Goal: Obtain resource: Obtain resource

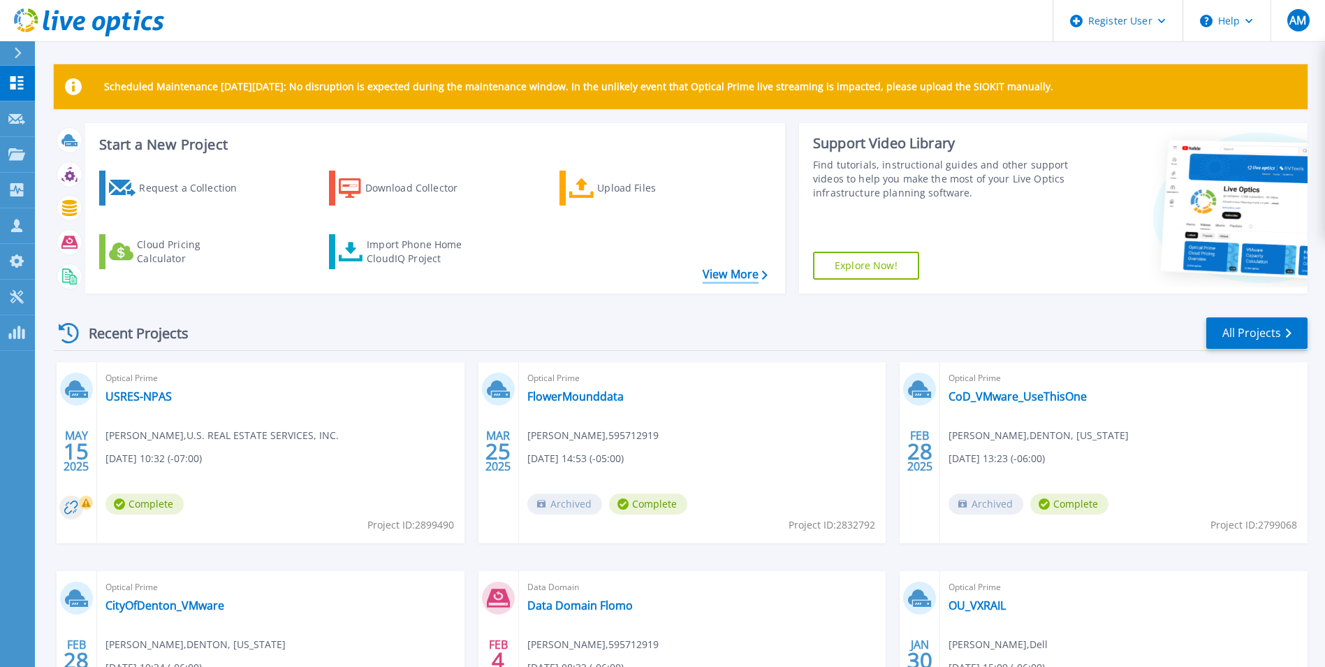
click at [760, 279] on link "View More" at bounding box center [735, 274] width 65 height 13
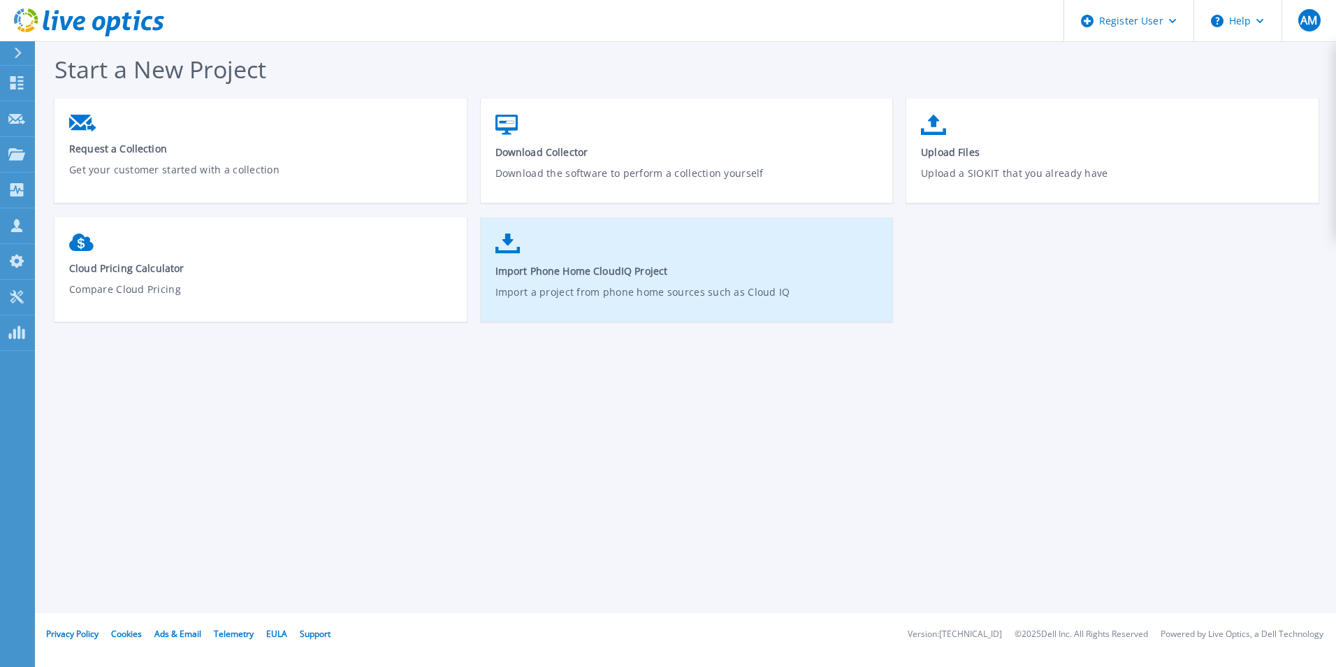
click at [581, 292] on p "Import a project from phone home sources such as Cloud IQ" at bounding box center [687, 300] width 384 height 32
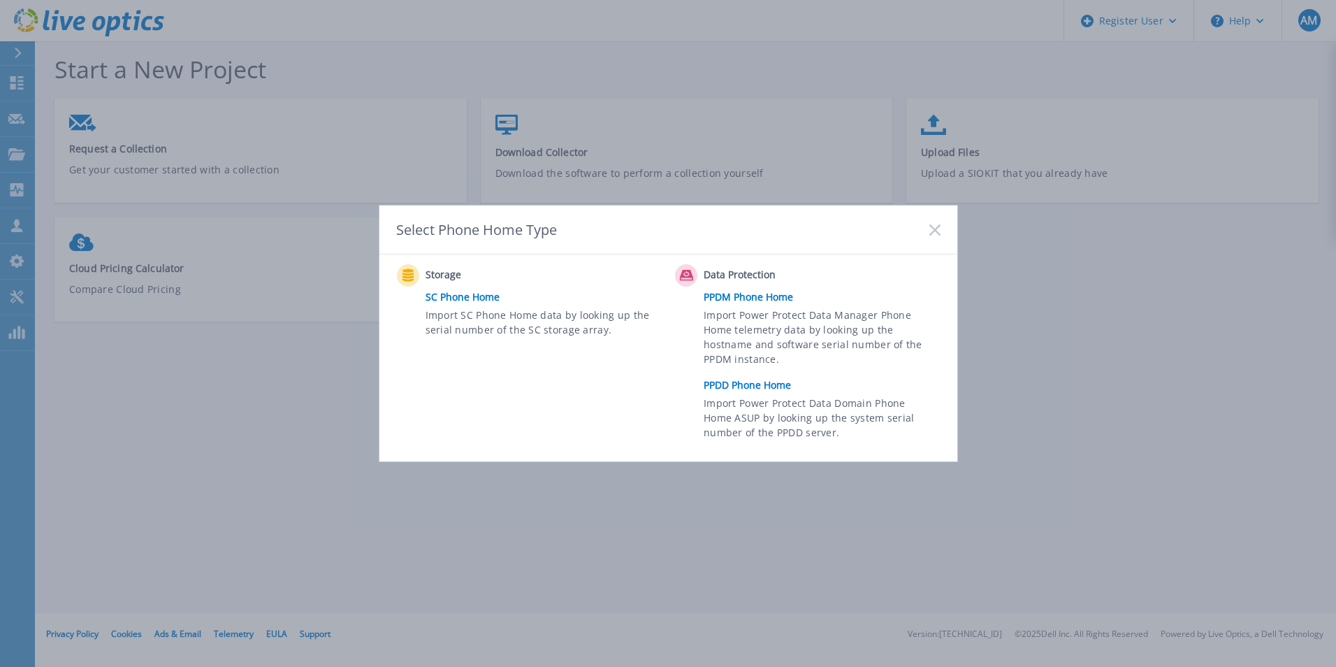
click at [780, 388] on link "PPDD Phone Home" at bounding box center [825, 385] width 243 height 21
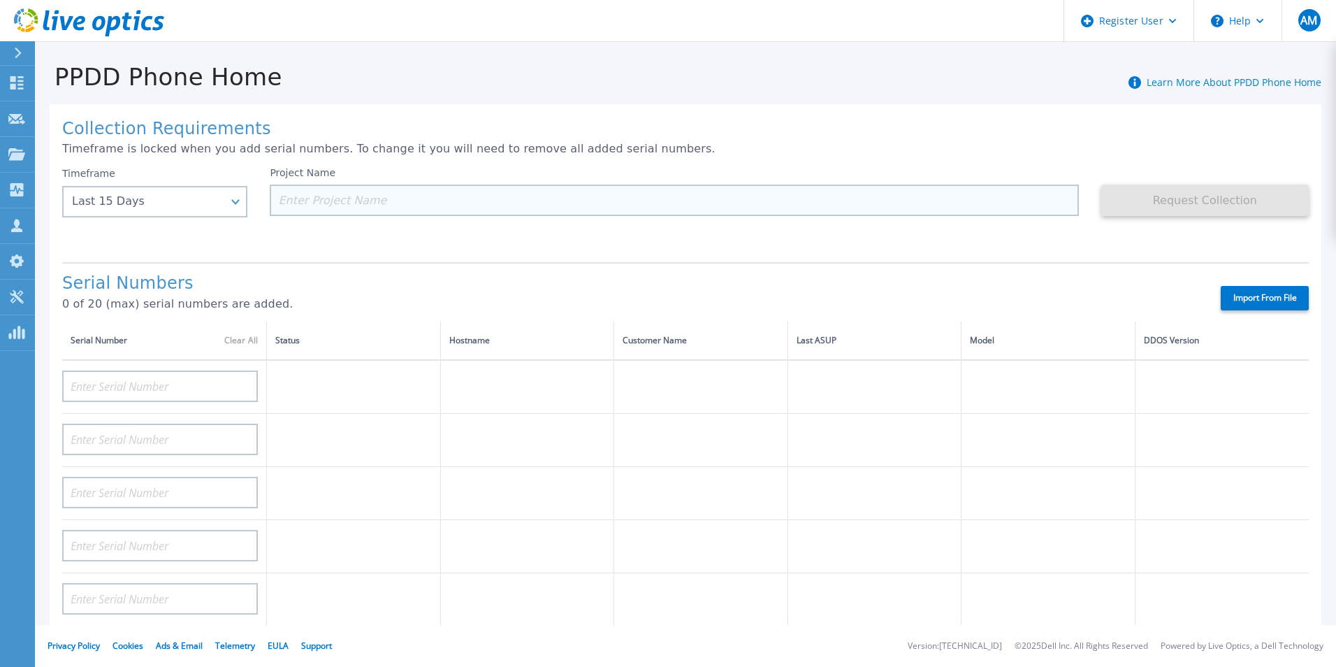
click at [470, 204] on input at bounding box center [674, 199] width 808 height 31
click at [387, 208] on input at bounding box center [674, 199] width 808 height 31
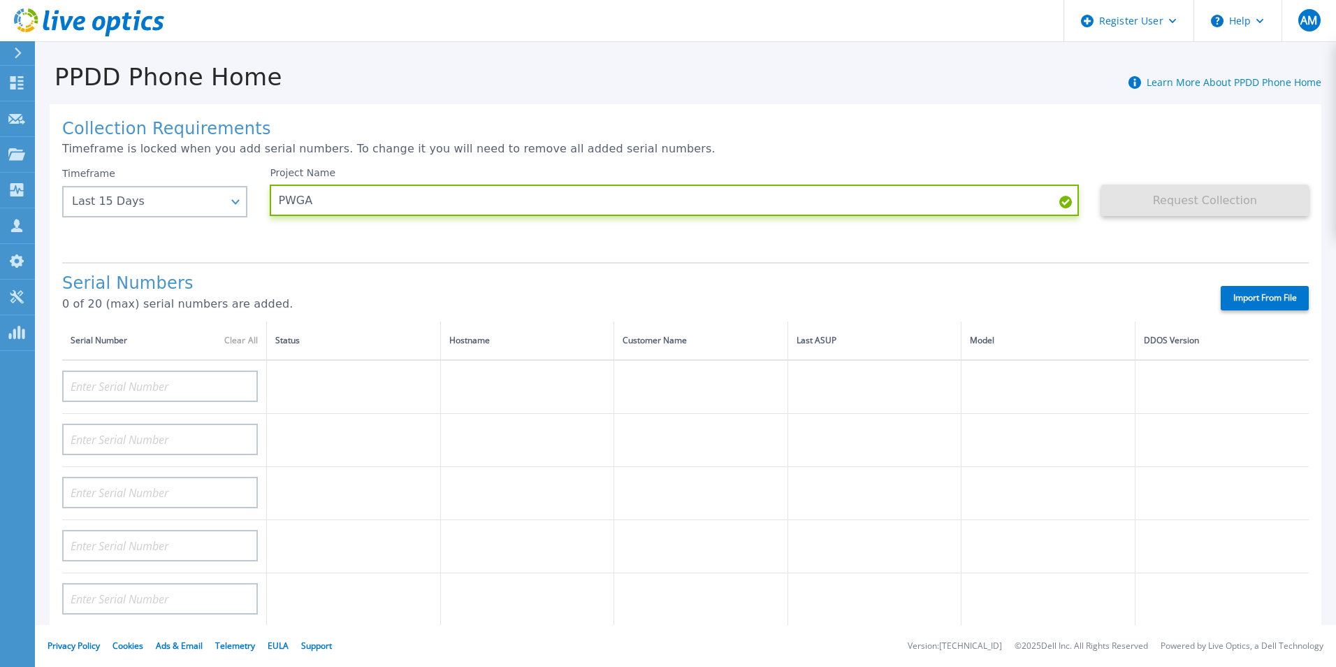
paste input "CTHKWP3"
type input "PWGA CTHKWP3"
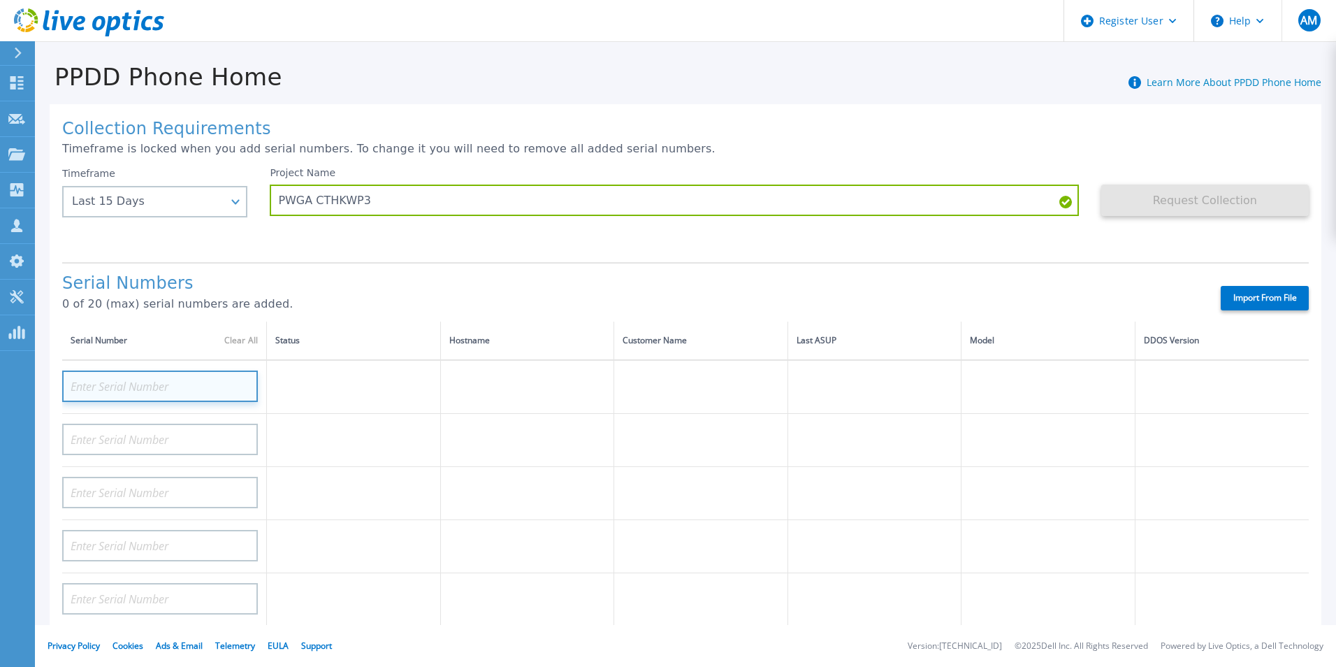
click at [224, 385] on input at bounding box center [160, 385] width 196 height 31
paste input "CTHKWP3"
type input "CTHKWP3"
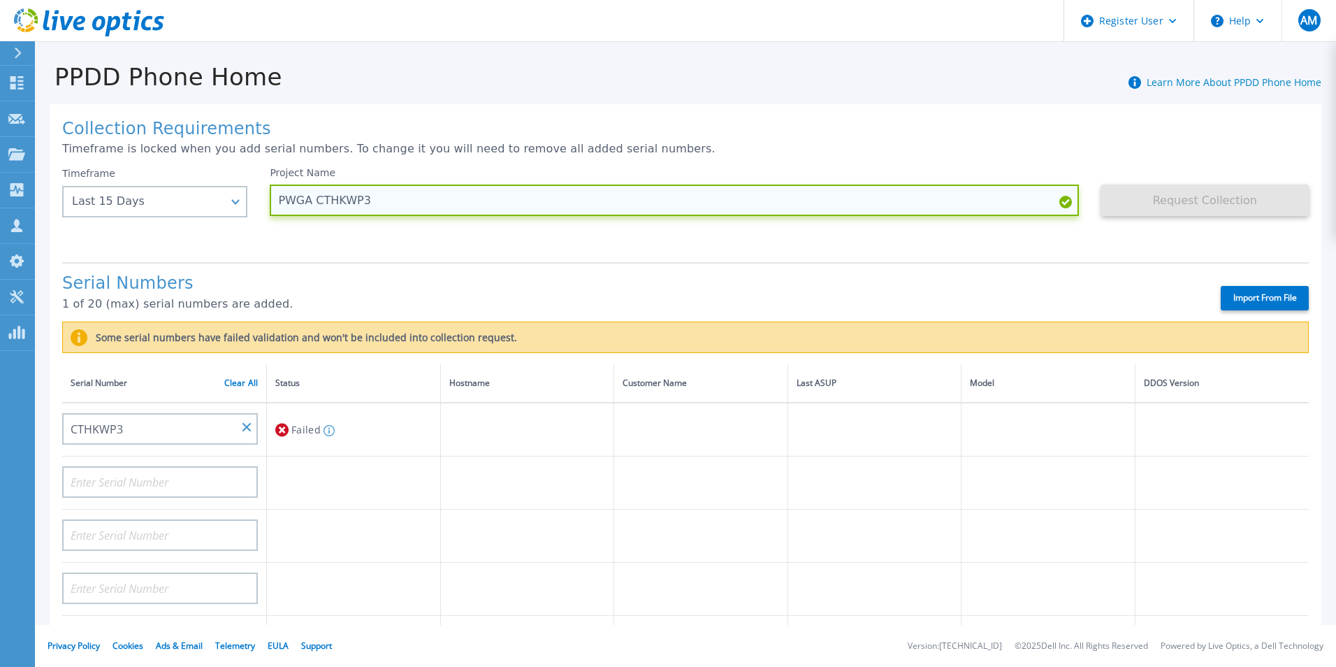
click at [402, 202] on input "PWGA CTHKWP3" at bounding box center [674, 199] width 808 height 31
type input "PWGA headpiece"
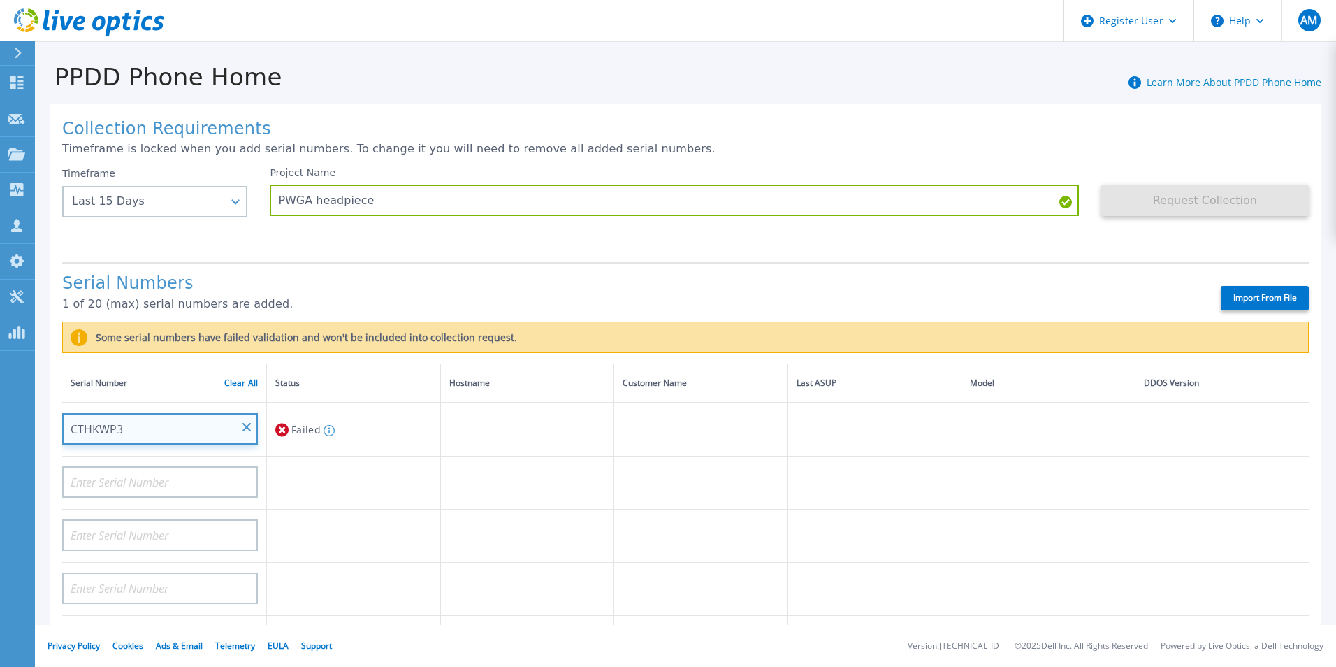
click at [209, 434] on input "CTHKWP3" at bounding box center [160, 428] width 196 height 31
click at [273, 431] on td "Failed Serial number must be 14 characters long" at bounding box center [354, 429] width 174 height 54
click at [279, 428] on icon at bounding box center [281, 429] width 13 height 13
click at [327, 433] on icon at bounding box center [329, 430] width 11 height 11
drag, startPoint x: 244, startPoint y: 428, endPoint x: 212, endPoint y: 428, distance: 31.4
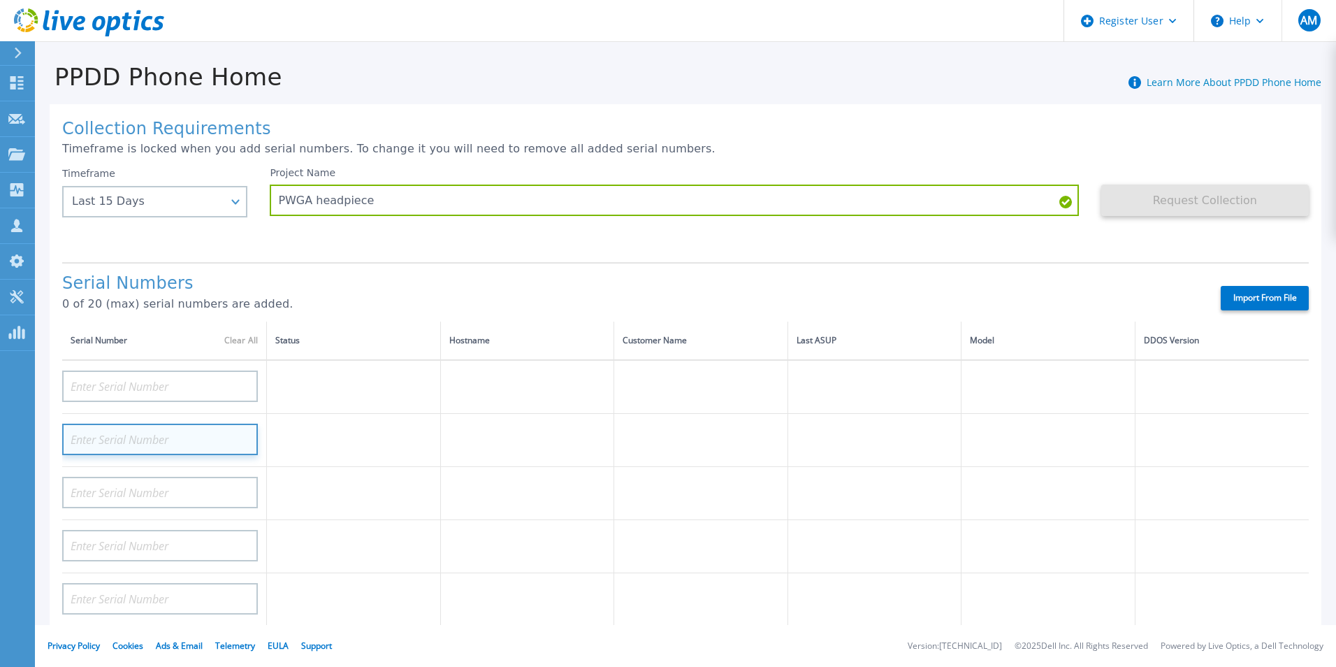
click at [211, 428] on input at bounding box center [160, 438] width 196 height 31
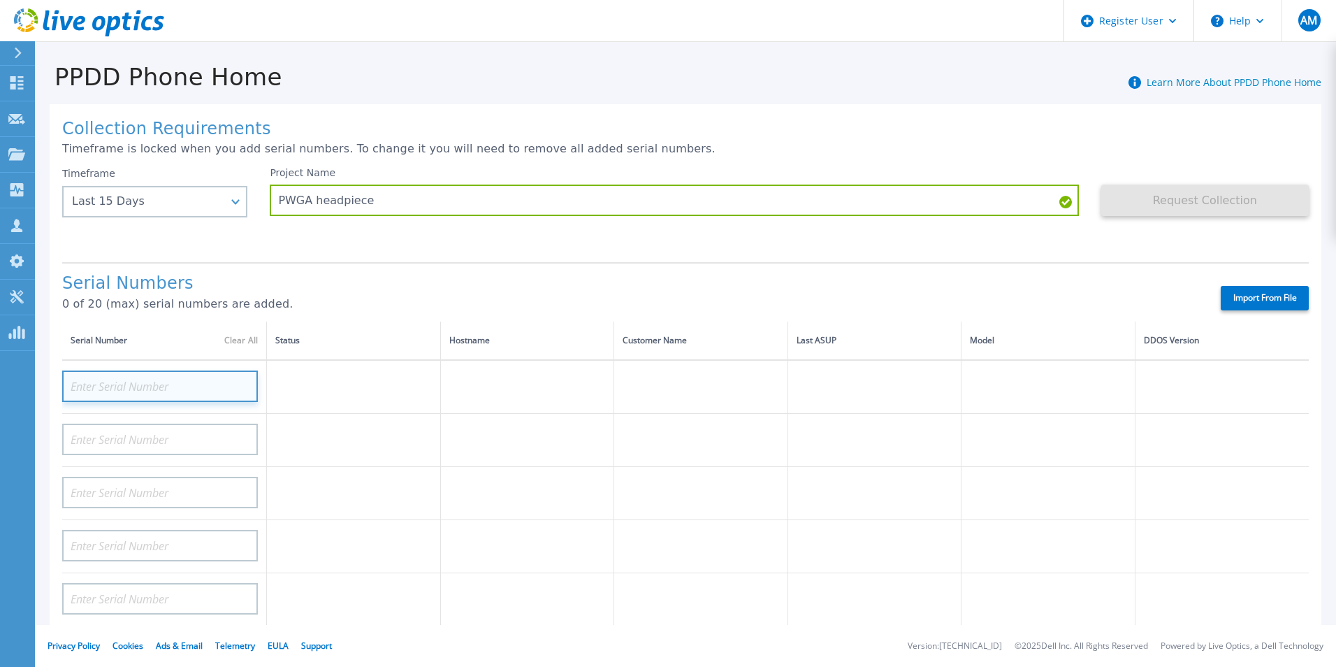
click at [150, 379] on input at bounding box center [160, 385] width 196 height 31
paste input "APX00221503452"
type input "APX00221503452"
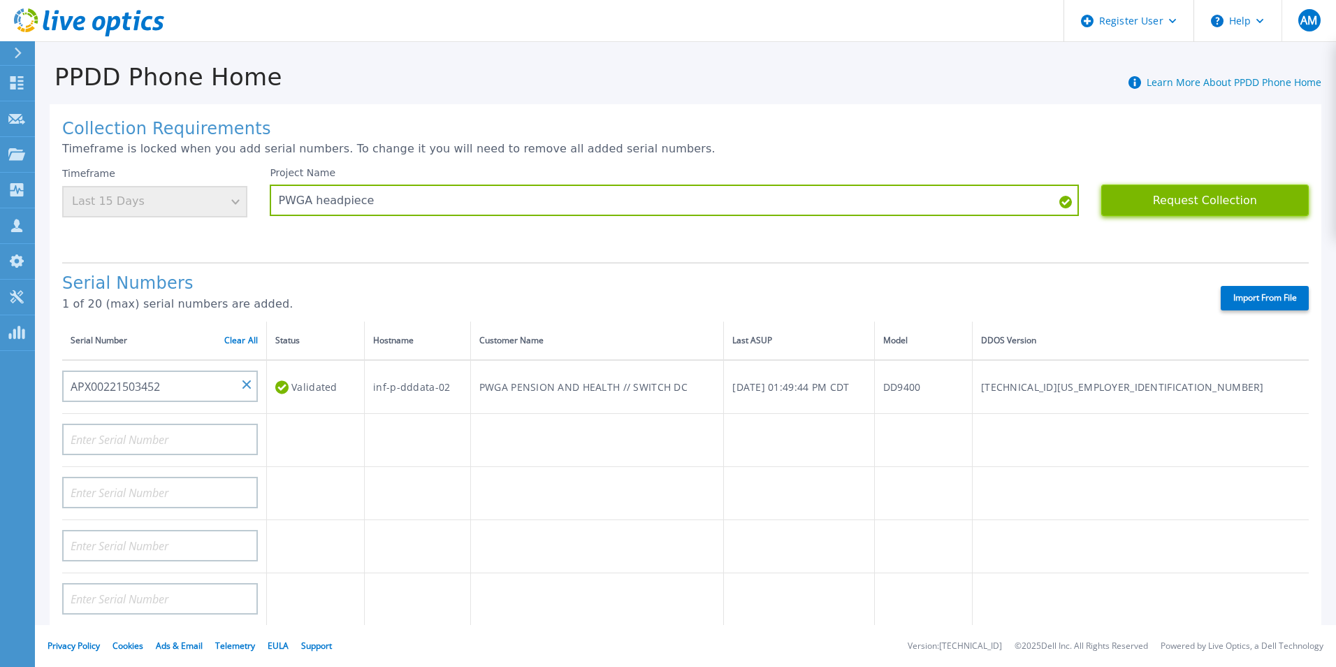
click at [1196, 205] on button "Request Collection" at bounding box center [1205, 199] width 208 height 31
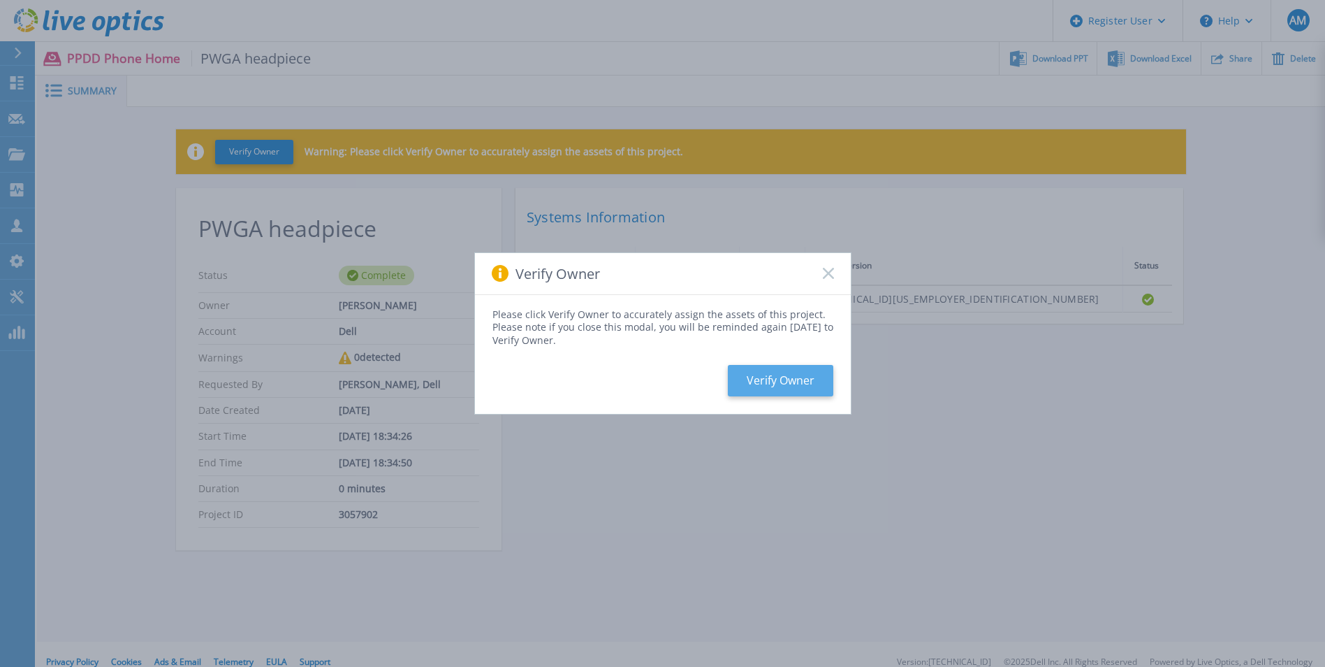
click at [818, 379] on button "Verify Owner" at bounding box center [781, 380] width 106 height 31
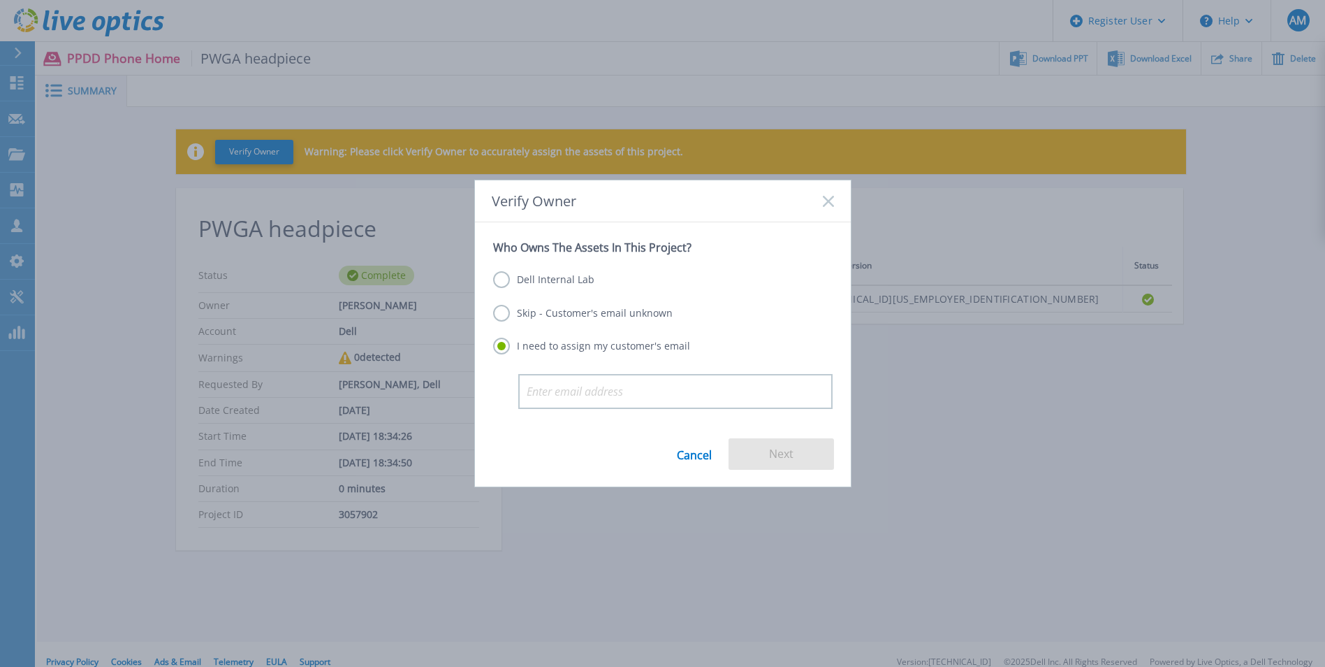
click at [602, 312] on label "Skip - Customer's email unknown" at bounding box center [583, 313] width 180 height 17
click at [0, 0] on input "Skip - Customer's email unknown" at bounding box center [0, 0] width 0 height 0
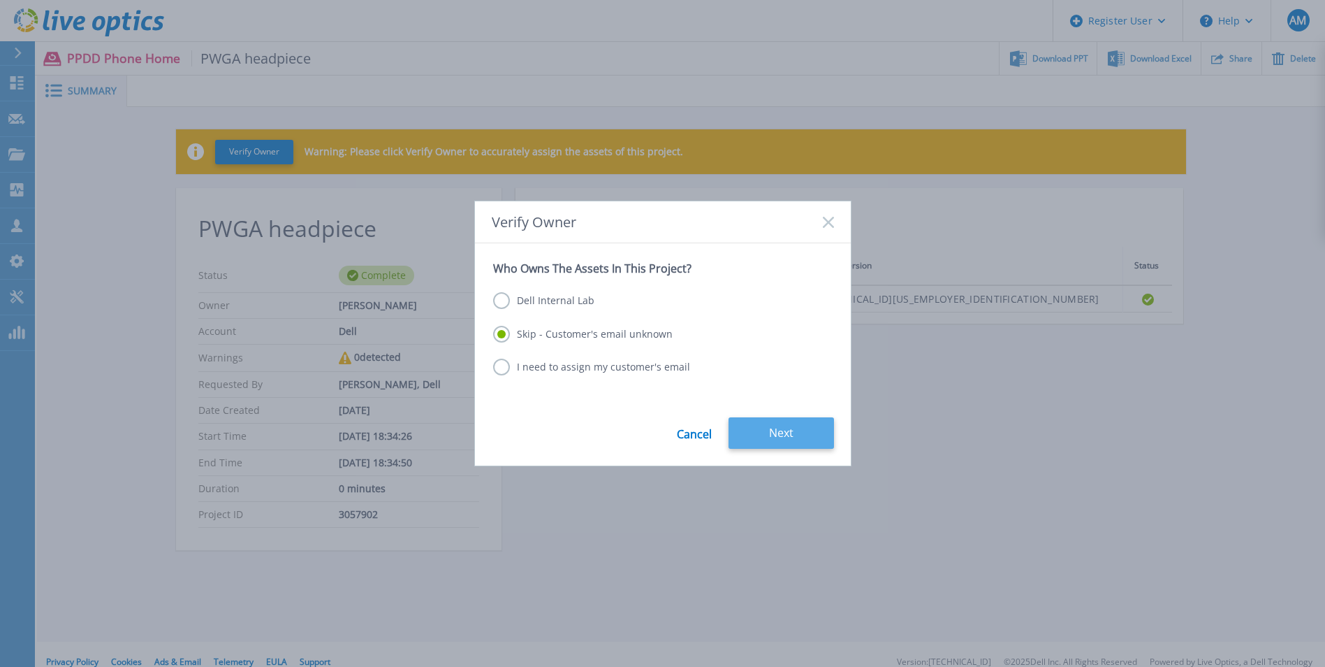
click at [787, 426] on button "Next" at bounding box center [782, 432] width 106 height 31
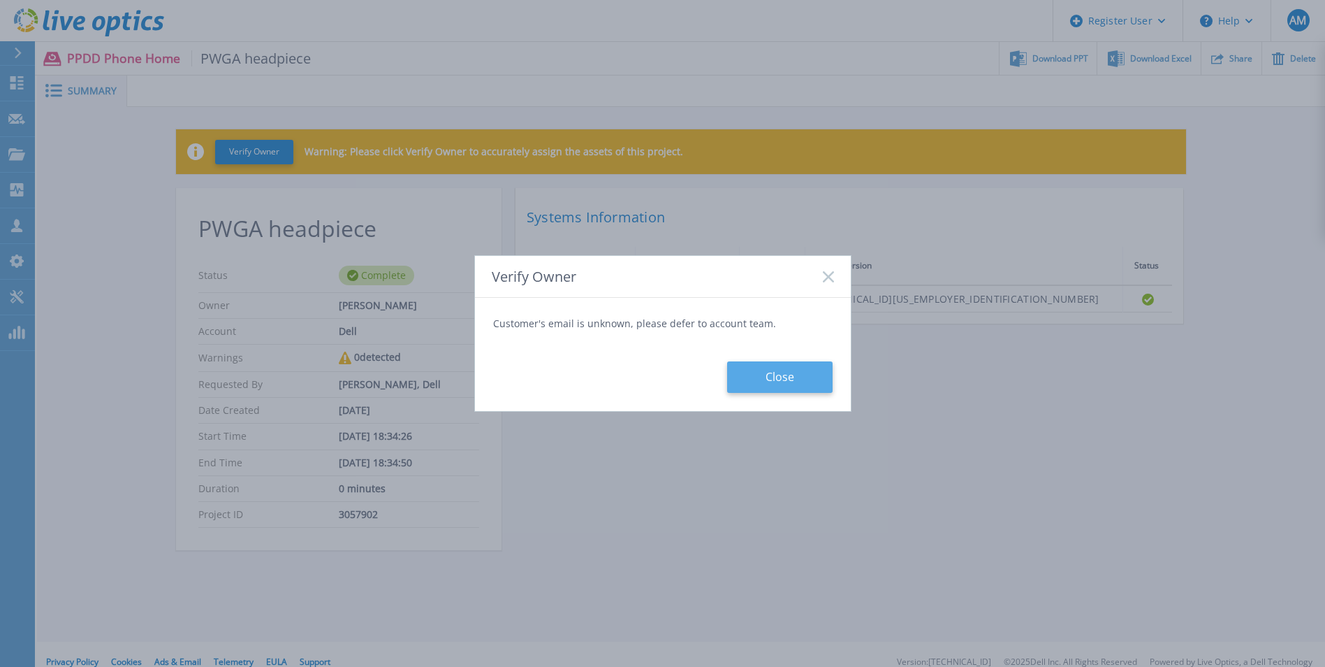
click at [785, 377] on button "Close" at bounding box center [780, 376] width 106 height 31
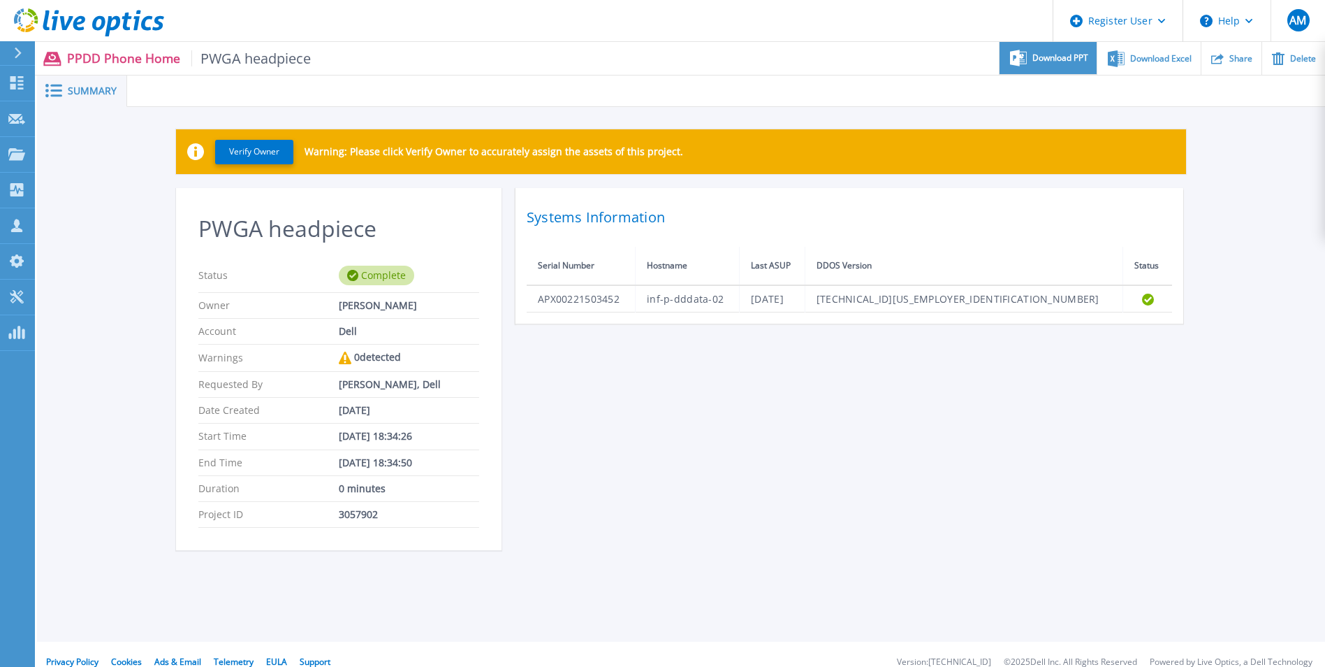
click at [1082, 62] on span "Download PPT" at bounding box center [1061, 58] width 56 height 8
